Goal: Task Accomplishment & Management: Use online tool/utility

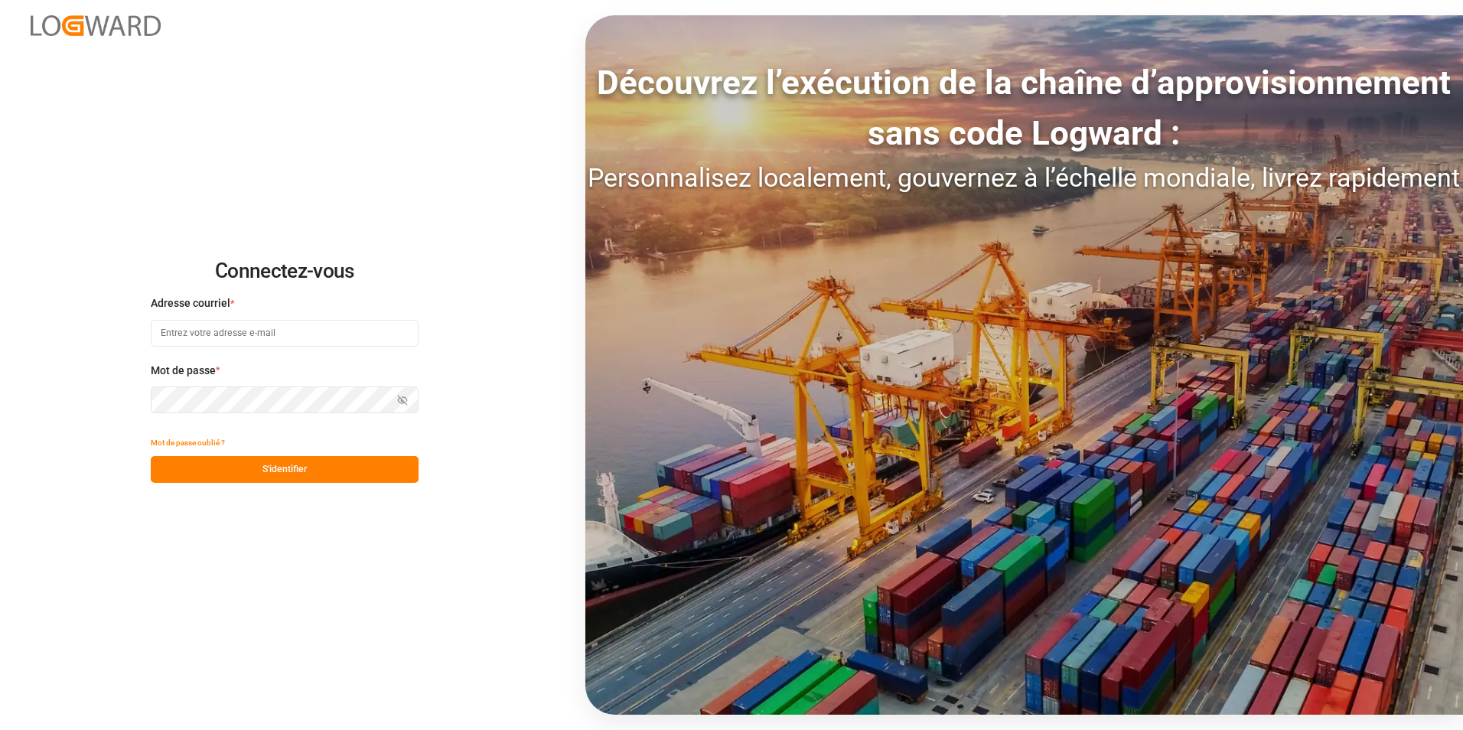
type input "[PERSON_NAME][EMAIL_ADDRESS][PERSON_NAME][DOMAIN_NAME]"
click at [356, 472] on button "S'identifier" at bounding box center [285, 469] width 268 height 27
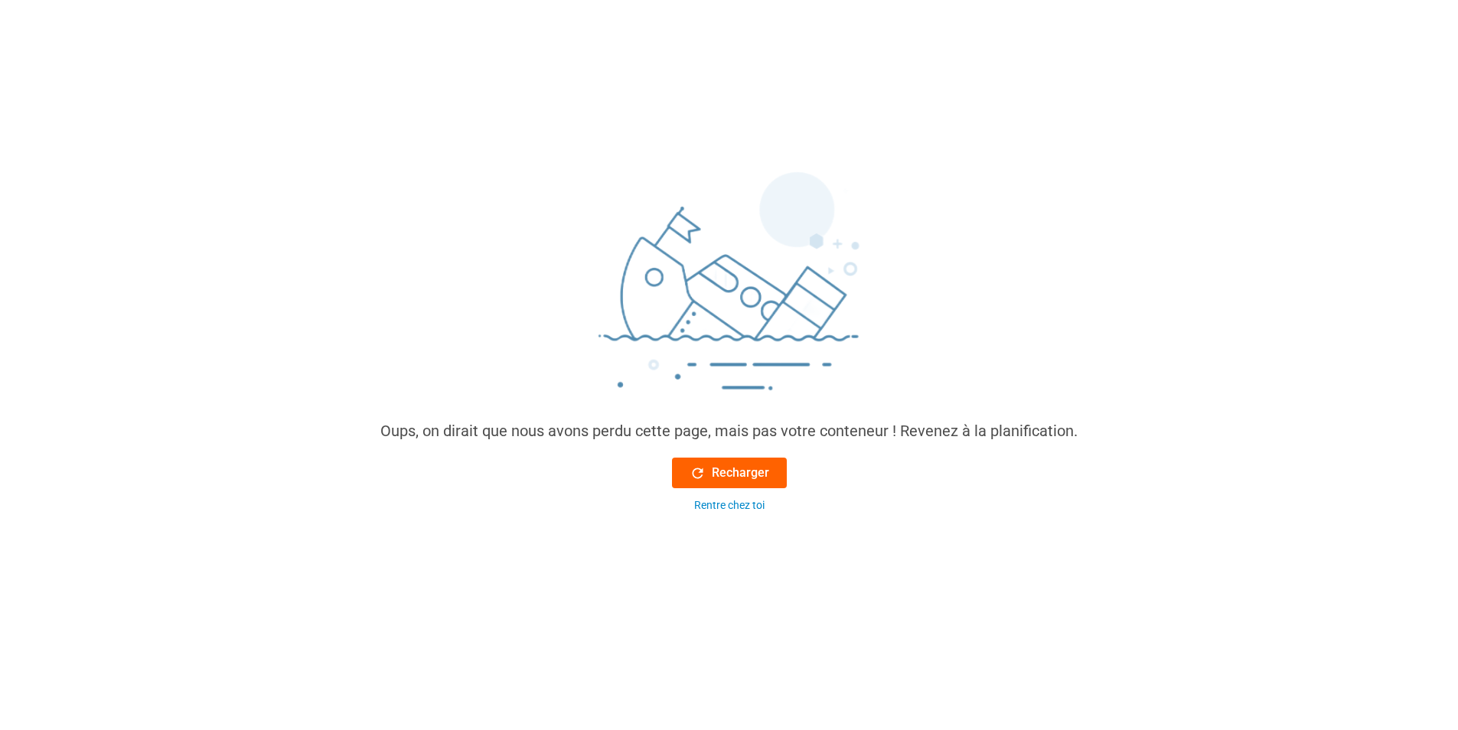
click at [711, 470] on div "Recharger" at bounding box center [729, 473] width 80 height 18
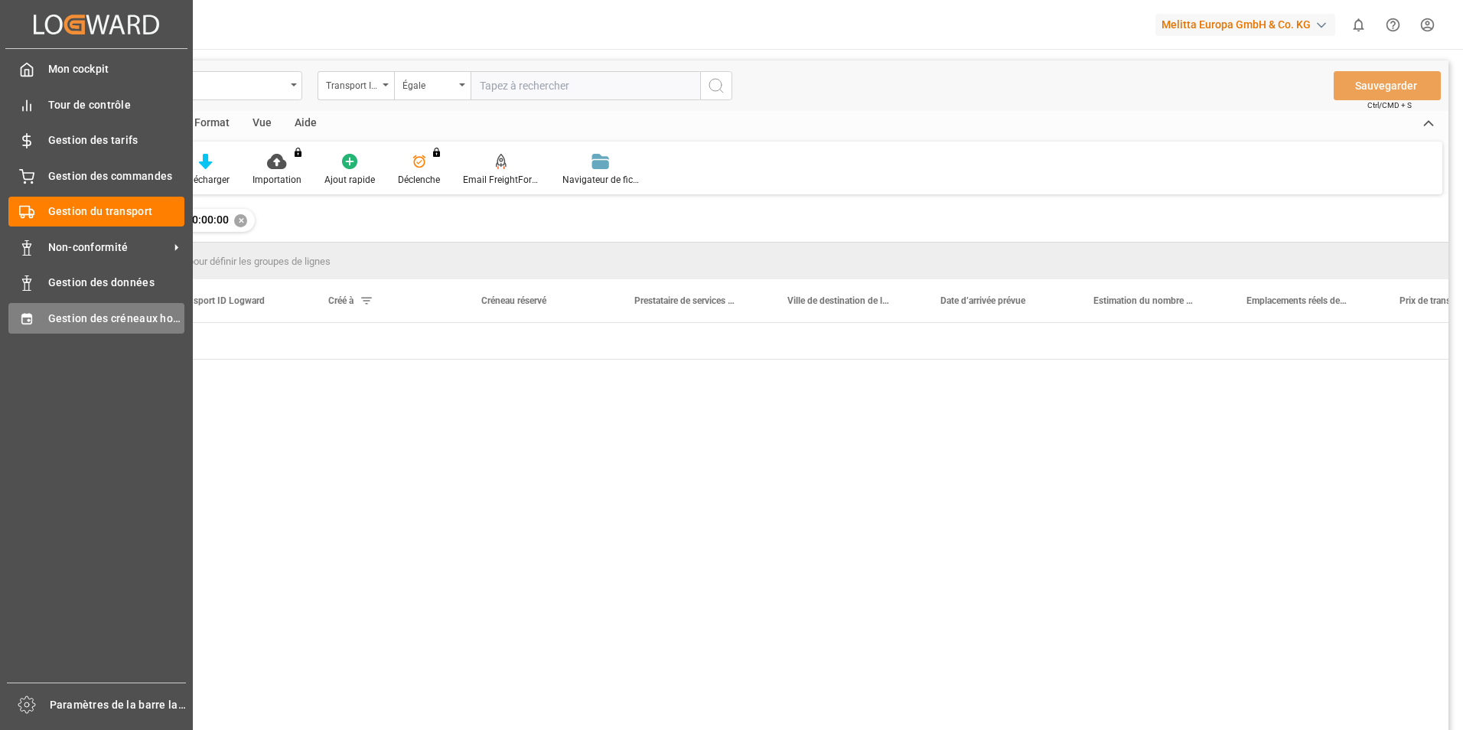
click at [58, 318] on span "Gestion des créneaux horaires" at bounding box center [116, 319] width 137 height 16
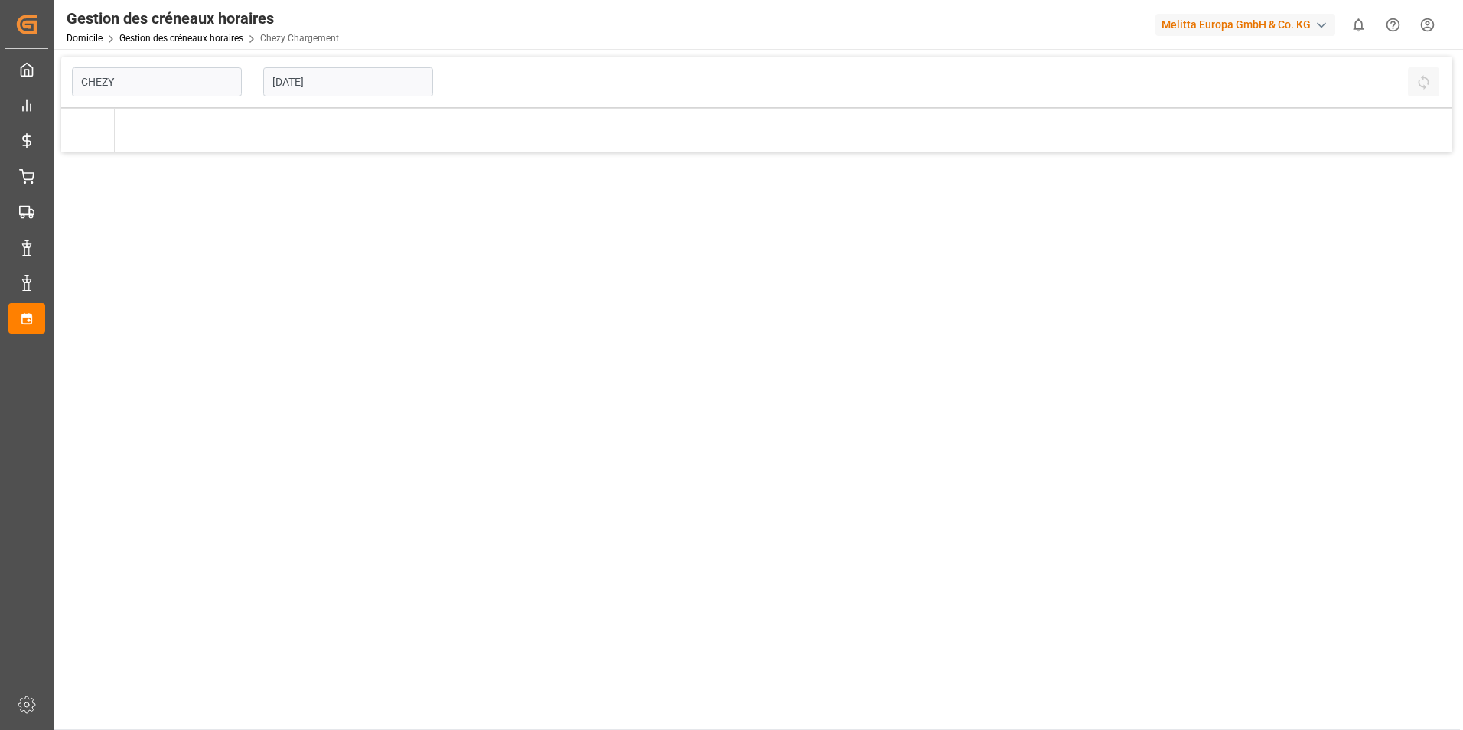
type input "Chezy Loading"
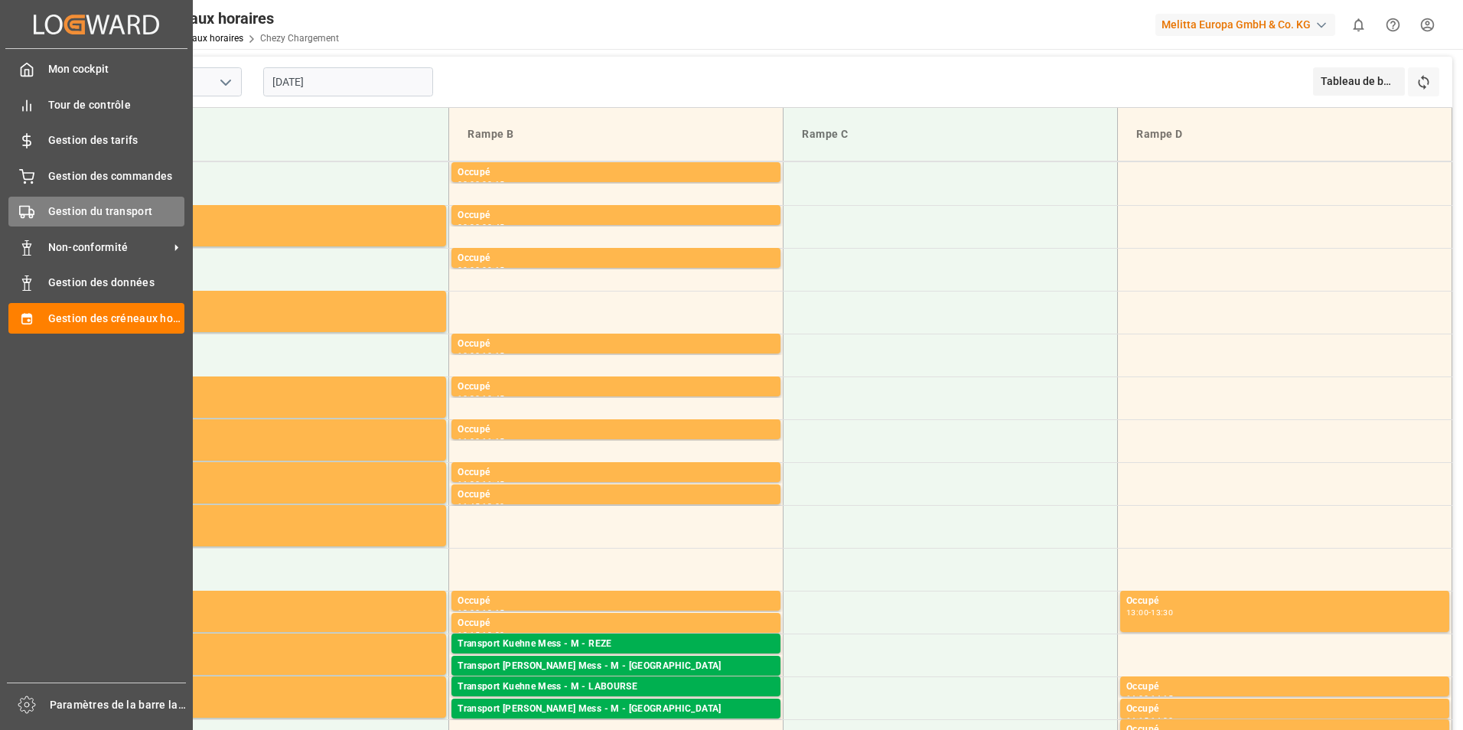
click at [45, 215] on div "Gestion du transport Gestion du transport" at bounding box center [96, 212] width 176 height 30
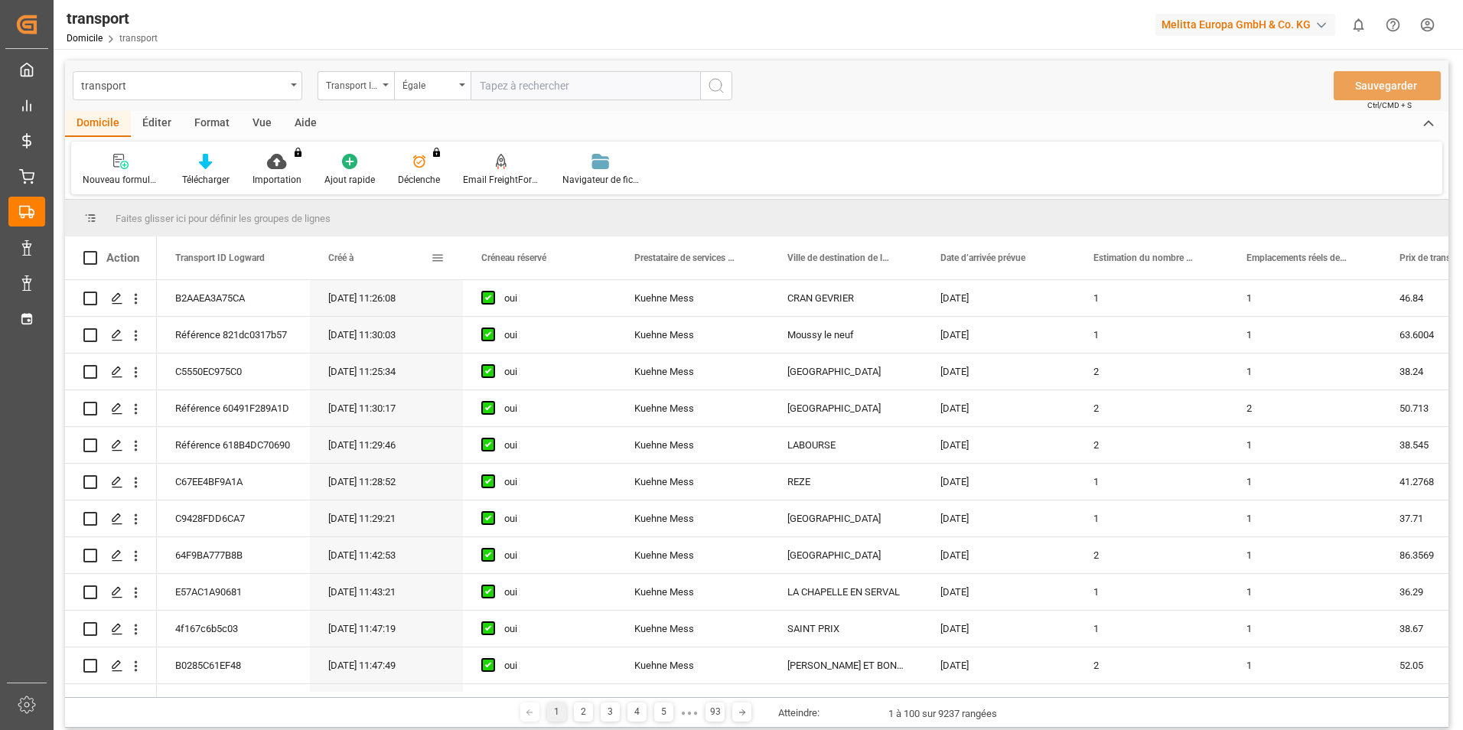
click at [437, 262] on span at bounding box center [438, 258] width 14 height 14
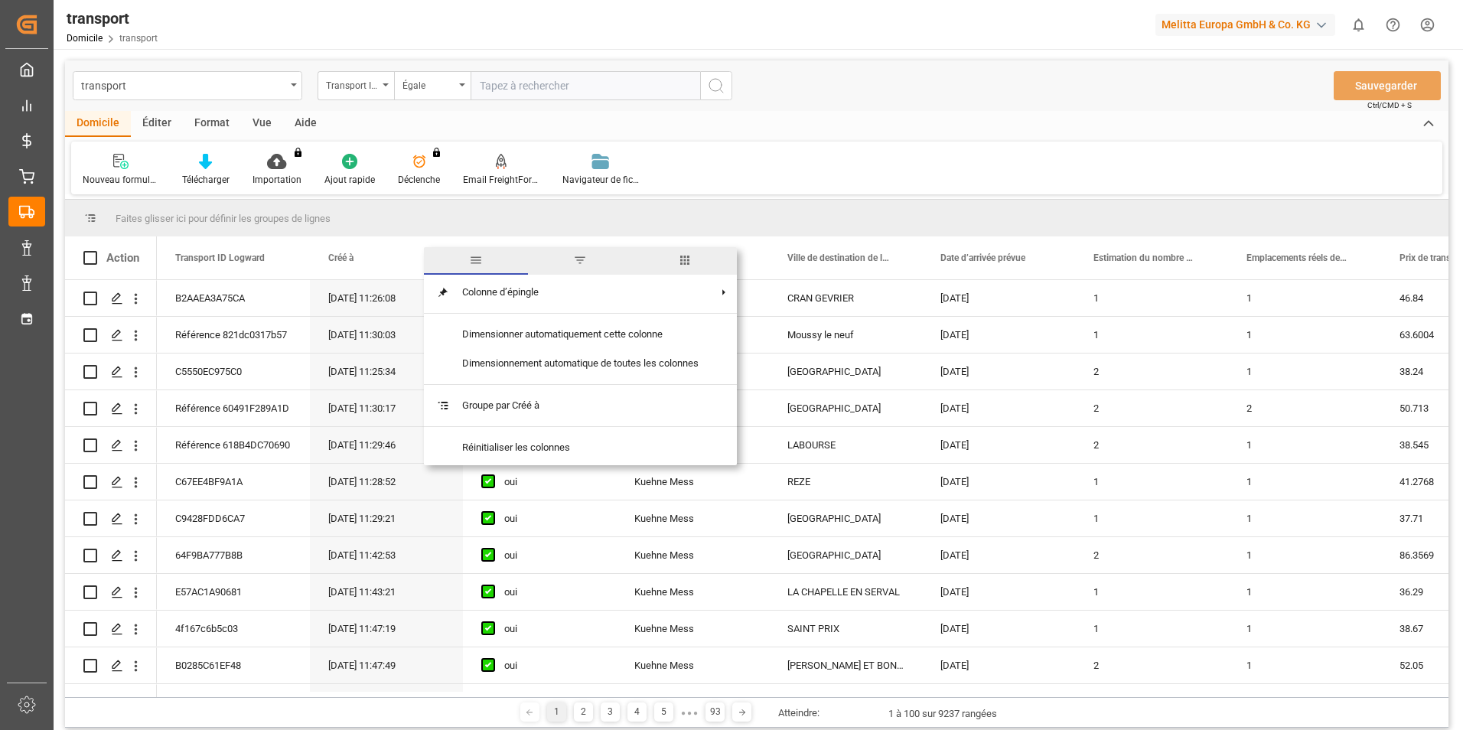
click at [587, 266] on span "filtre" at bounding box center [580, 260] width 14 height 14
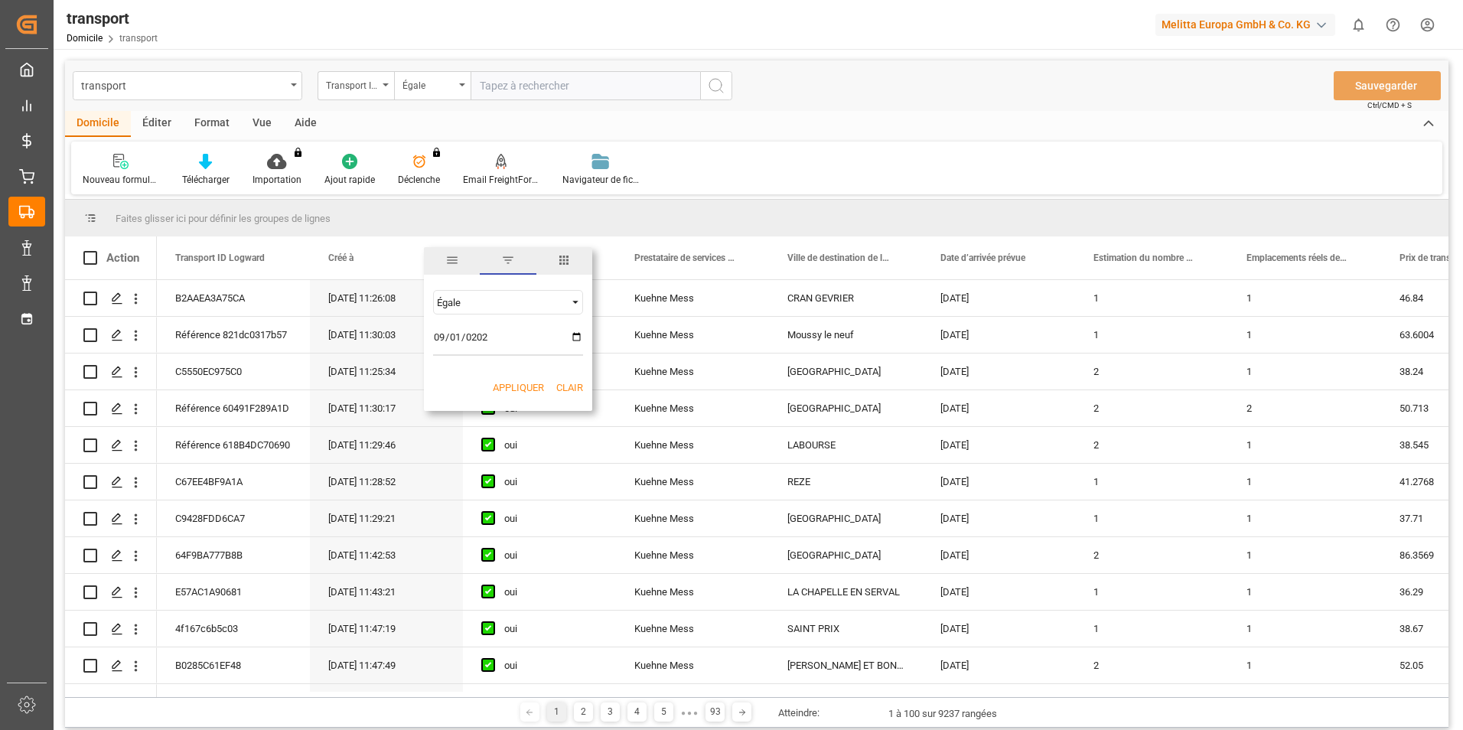
type input "[DATE]"
click at [496, 388] on button "Appliquer" at bounding box center [518, 387] width 51 height 15
